Goal: Find specific page/section: Find specific page/section

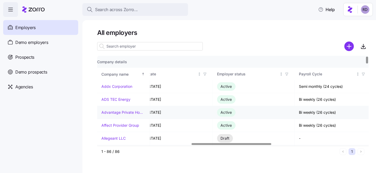
scroll to position [0, 6]
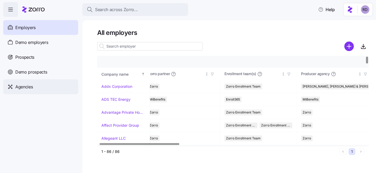
click at [39, 84] on div "Agencies" at bounding box center [40, 86] width 75 height 15
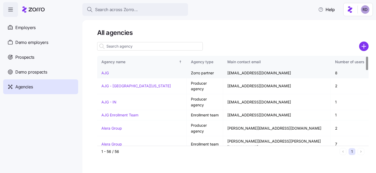
click at [107, 72] on link "AJG" at bounding box center [104, 72] width 7 height 4
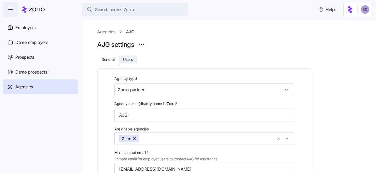
click at [126, 56] on button "Users" at bounding box center [128, 59] width 18 height 8
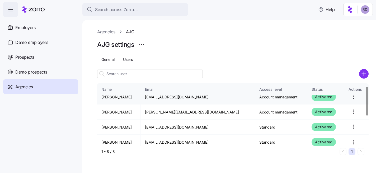
scroll to position [6, 0]
click at [136, 88] on div "Name" at bounding box center [118, 89] width 35 height 6
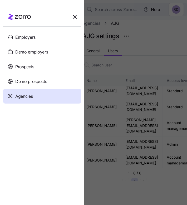
scroll to position [45, 0]
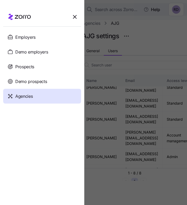
click at [121, 54] on div at bounding box center [93, 102] width 187 height 205
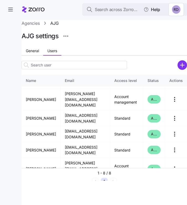
scroll to position [13, 0]
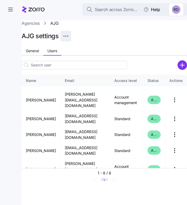
click at [65, 35] on html "Search across Zorro... Help Agencies AJG AJG settings General Users Name Email …" at bounding box center [93, 101] width 187 height 202
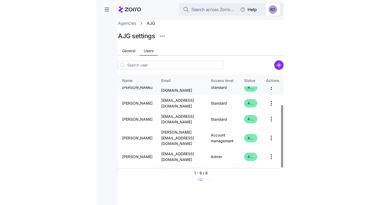
scroll to position [0, 0]
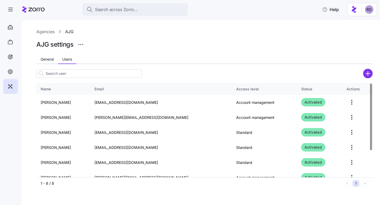
click at [50, 31] on link "Agencies" at bounding box center [45, 31] width 18 height 7
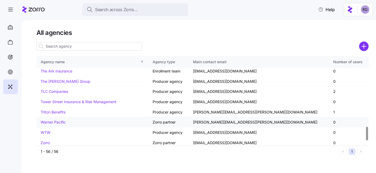
scroll to position [494, 0]
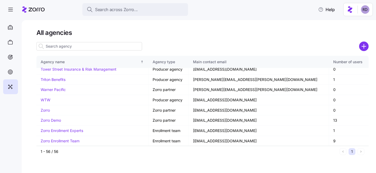
click at [91, 42] on input at bounding box center [89, 46] width 106 height 8
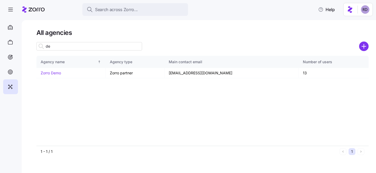
type input "d"
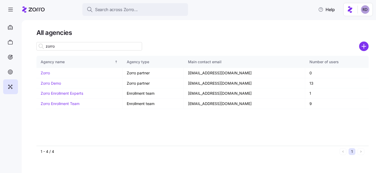
type input "zorro"
click at [147, 144] on div "Agency name Agency type Main contact email Number of users Zorro Zorro partner …" at bounding box center [202, 101] width 332 height 90
click at [103, 44] on input "zorro" at bounding box center [89, 46] width 106 height 8
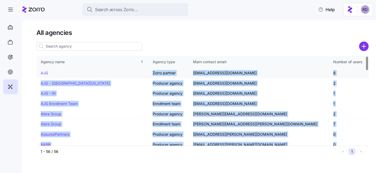
drag, startPoint x: 332, startPoint y: 139, endPoint x: 47, endPoint y: 73, distance: 293.2
copy tbody "AJG Zorro partner cassandra_ragucci@ajg.com 8 AJG - Central Florida Producer ag…"
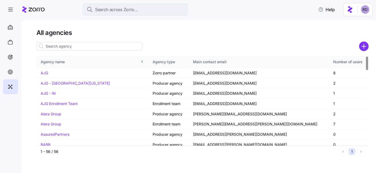
click at [203, 42] on div at bounding box center [202, 46] width 332 height 11
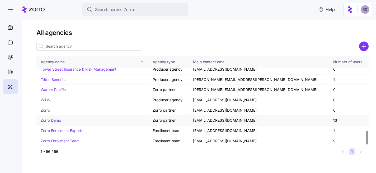
scroll to position [487, 0]
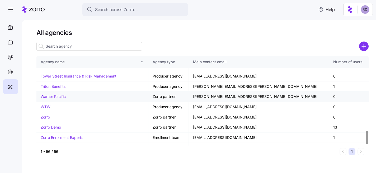
click at [56, 94] on link "Warner Pacific" at bounding box center [53, 96] width 25 height 4
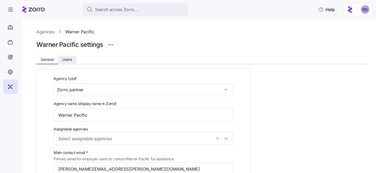
click at [67, 57] on button "Users" at bounding box center [67, 59] width 18 height 8
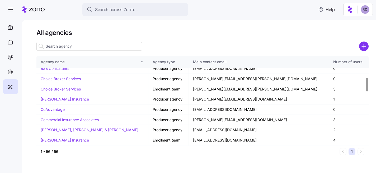
scroll to position [152, 0]
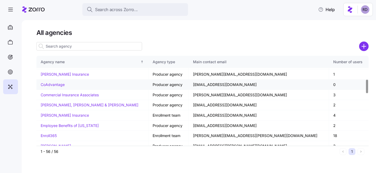
click at [54, 84] on link "CoAdvantage" at bounding box center [53, 84] width 24 height 4
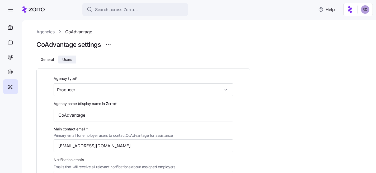
click at [70, 61] on span "Users" at bounding box center [67, 60] width 10 height 4
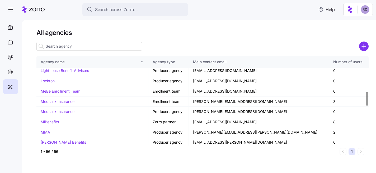
scroll to position [318, 0]
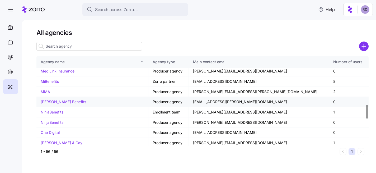
click at [62, 102] on link "Nava Benefits" at bounding box center [63, 101] width 45 height 4
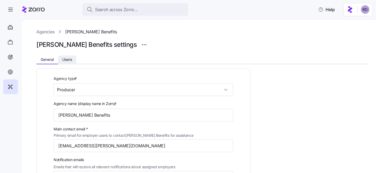
click at [65, 58] on span "Users" at bounding box center [67, 60] width 10 height 4
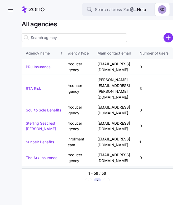
scroll to position [780, 45]
